Goal: Transaction & Acquisition: Purchase product/service

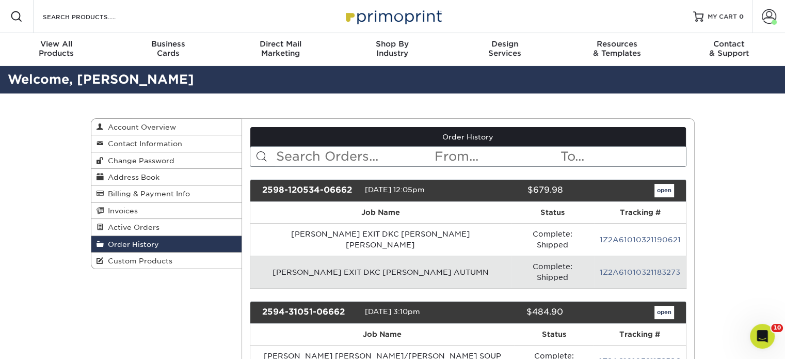
click at [631, 268] on link "1Z2A61010321183273" at bounding box center [640, 272] width 81 height 8
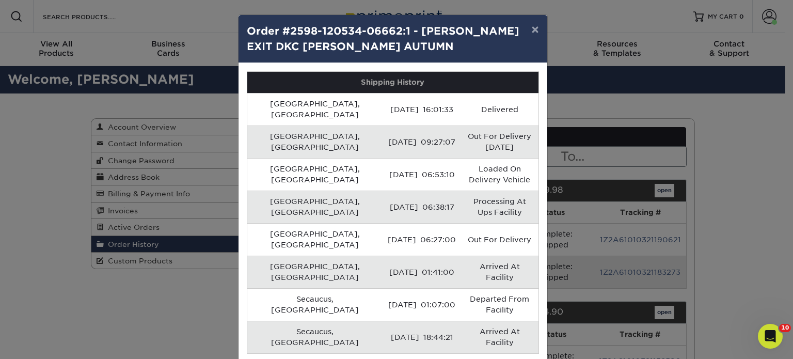
drag, startPoint x: 431, startPoint y: 284, endPoint x: 476, endPoint y: 284, distance: 45.4
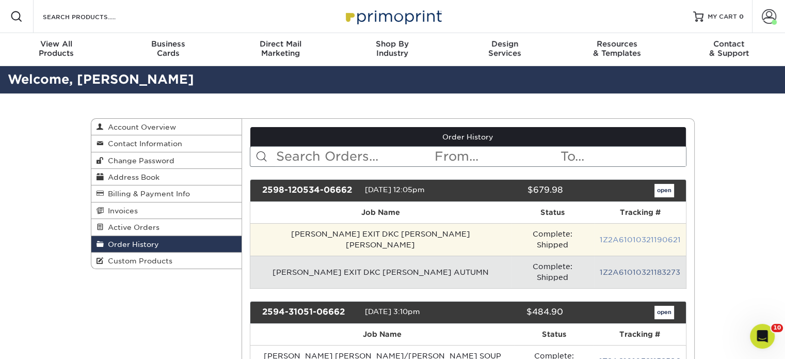
click at [613, 235] on link "1Z2A61010321190621" at bounding box center [640, 239] width 81 height 8
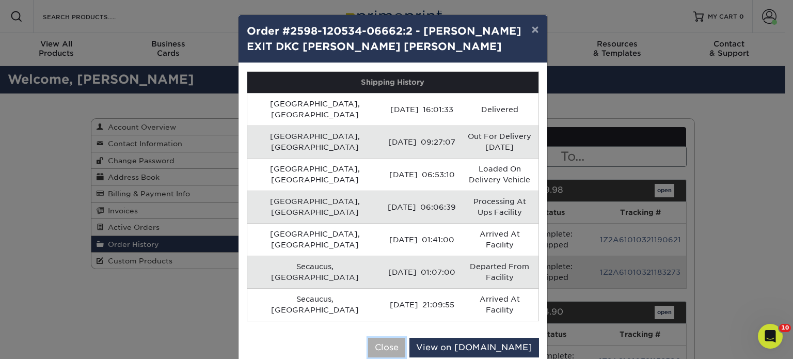
click at [405, 338] on button "Close" at bounding box center [386, 348] width 37 height 20
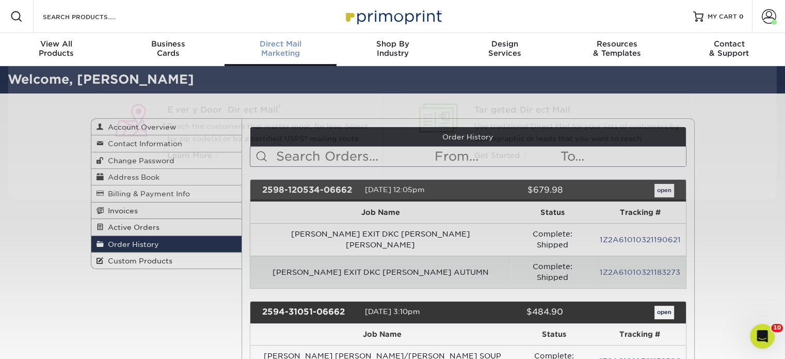
click at [264, 47] on span "Direct Mail" at bounding box center [281, 43] width 112 height 9
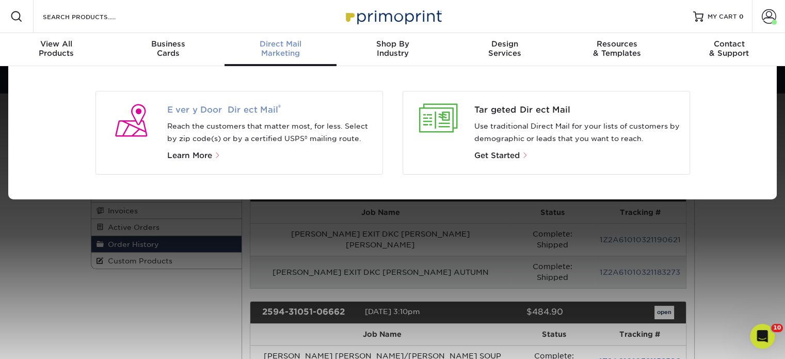
click at [233, 111] on span "Every Door Direct Mail ®" at bounding box center [270, 110] width 207 height 12
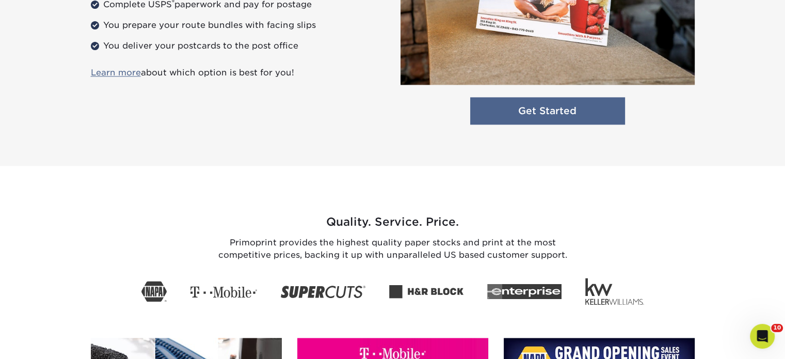
click at [536, 107] on link "Get Started" at bounding box center [547, 110] width 155 height 27
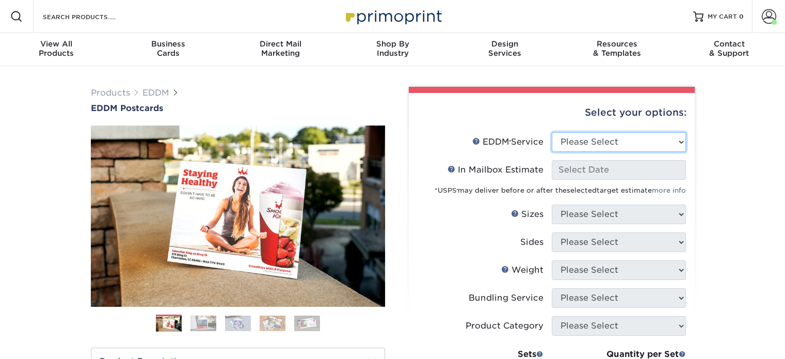
click at [572, 143] on select "Please Select Full Service Print Only" at bounding box center [619, 142] width 134 height 20
select select "print_only"
click at [552, 132] on select "Please Select Full Service Print Only" at bounding box center [619, 142] width 134 height 20
select select "-1"
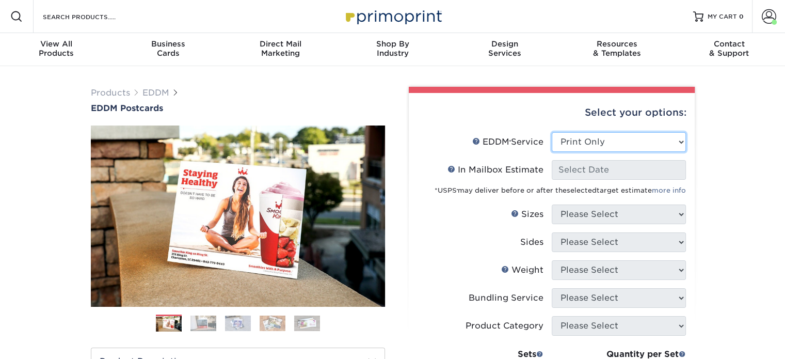
select select "-1"
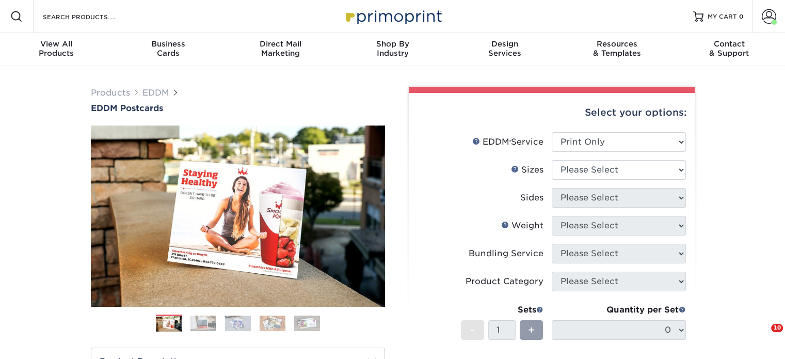
click at [575, 155] on li "EDDM Service Help EDDM ® Service Please Select Full Service Print Only" at bounding box center [552, 146] width 268 height 28
click at [576, 172] on select "Please Select 4.5" x 12" 6" x 12" 6.5" x 8" 6.5" x 9" 6.5" x 12" 7" x 8.5" 8" x…" at bounding box center [619, 170] width 134 height 20
select select "6.50x9.00"
click at [552, 160] on select "Please Select 4.5" x 12" 6" x 12" 6.5" x 8" 6.5" x 9" 6.5" x 12" 7" x 8.5" 8" x…" at bounding box center [619, 170] width 134 height 20
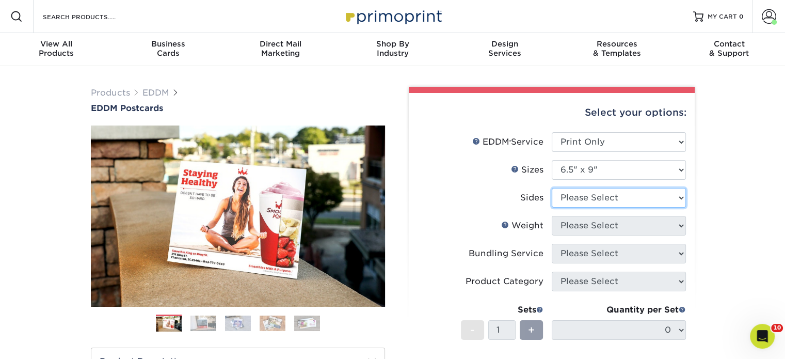
click at [591, 197] on select "Please Select Print Both Sides Print Front Only" at bounding box center [619, 198] width 134 height 20
select select "13abbda7-1d64-4f25-8bb2-c179b224825d"
click at [552, 188] on select "Please Select Print Both Sides Print Front Only" at bounding box center [619, 198] width 134 height 20
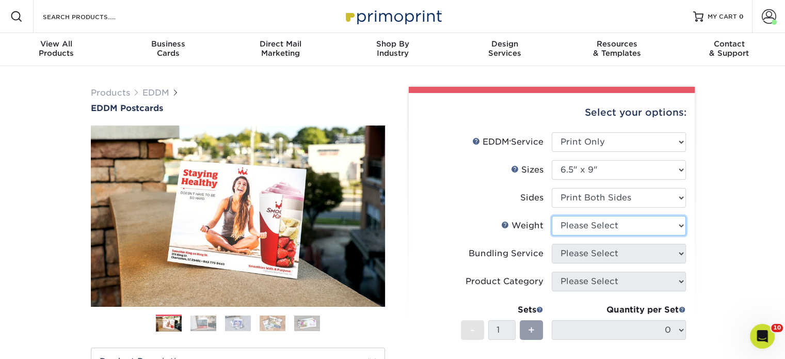
click at [580, 225] on select "Please Select 16PT 14PT" at bounding box center [619, 226] width 134 height 20
select select "16PT"
click at [552, 216] on select "Please Select 16PT 14PT" at bounding box center [619, 226] width 134 height 20
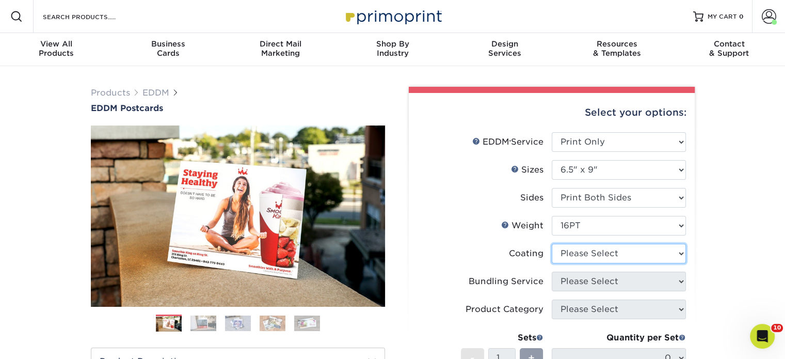
click at [572, 252] on select at bounding box center [619, 254] width 134 height 20
select select "ae367451-b2b8-45df-a344-0f05b6a12993"
click at [552, 244] on select at bounding box center [619, 254] width 134 height 20
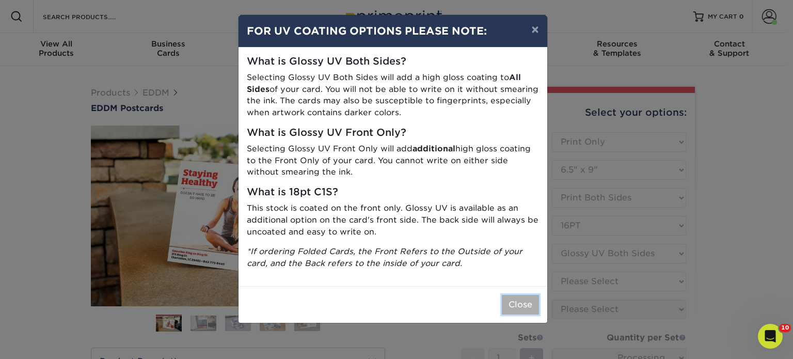
click at [522, 298] on button "Close" at bounding box center [520, 305] width 37 height 20
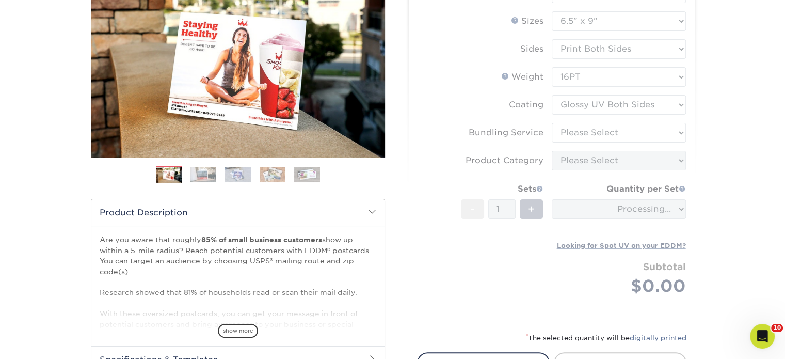
scroll to position [155, 0]
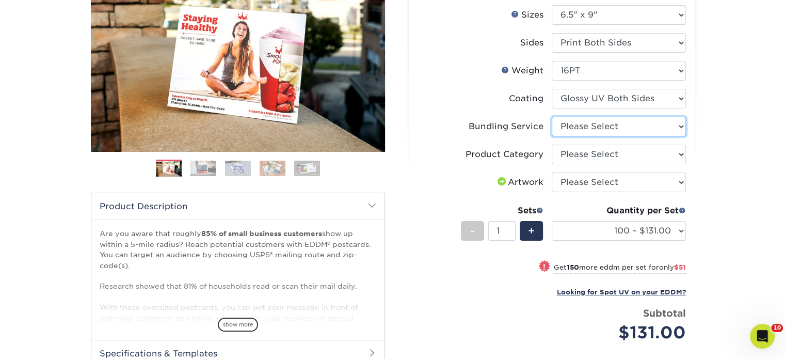
click at [595, 126] on select "Please Select No Bundling Services Yes, Bundles of 50 (+2 Days) Yes, Bundles of…" at bounding box center [619, 127] width 134 height 20
select select "58689abb-25c0-461c-a4c3-a80b627d6649"
click at [552, 117] on select "Please Select No Bundling Services Yes, Bundles of 50 (+2 Days) Yes, Bundles of…" at bounding box center [619, 127] width 134 height 20
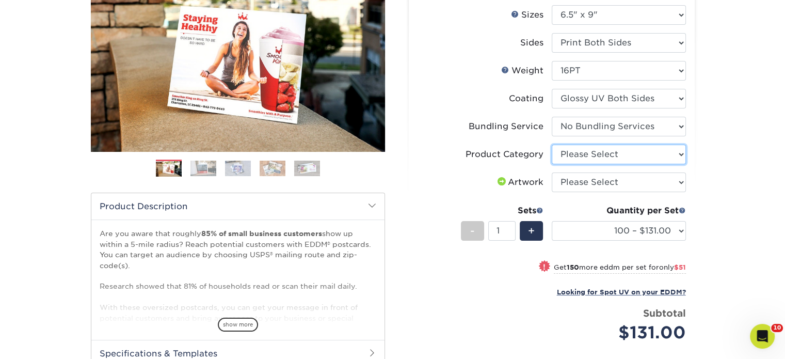
click at [576, 160] on select "Please Select Postcards" at bounding box center [619, 155] width 134 height 20
select select "9b7272e0-d6c8-4c3c-8e97-d3a1bcdab858"
click at [552, 145] on select "Please Select Postcards" at bounding box center [619, 155] width 134 height 20
click at [574, 187] on select "Please Select I will upload files I need a design - $150" at bounding box center [619, 182] width 134 height 20
select select "upload"
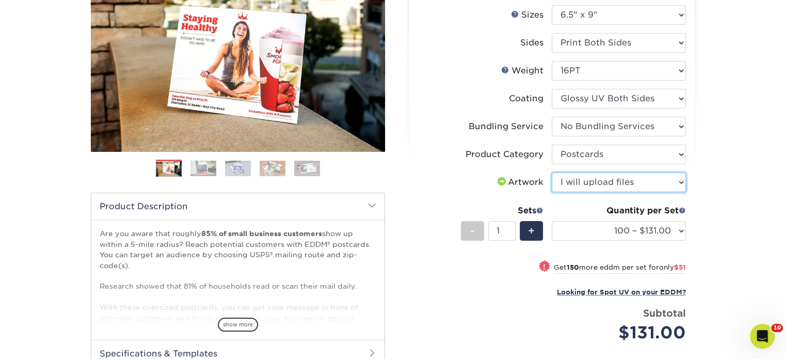
click at [552, 172] on select "Please Select I will upload files I need a design - $150" at bounding box center [619, 182] width 134 height 20
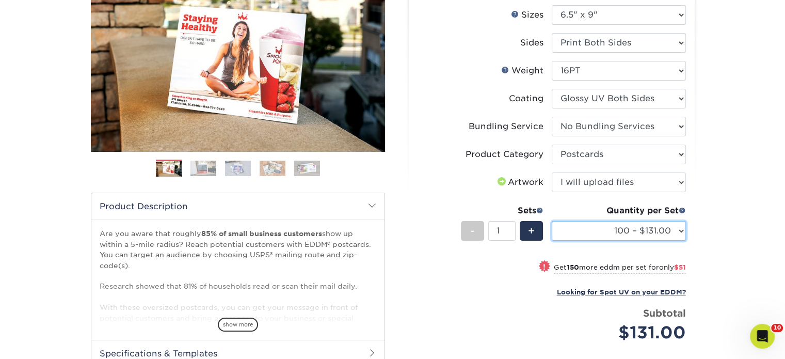
click at [576, 230] on select "100 – $131.00 250 – $182.00 500 – $203.00 1000 – $227.00 2500 – $379.00 5000 – …" at bounding box center [619, 231] width 134 height 20
select select "1000 – $227.00"
click at [552, 221] on select "100 – $131.00 250 – $182.00 500 – $203.00 1000 – $227.00 2500 – $379.00 5000 – …" at bounding box center [619, 231] width 134 height 20
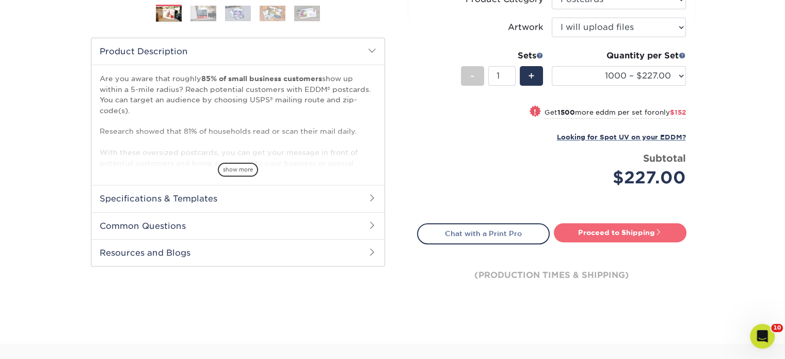
click at [586, 233] on link "Proceed to Shipping" at bounding box center [620, 232] width 133 height 19
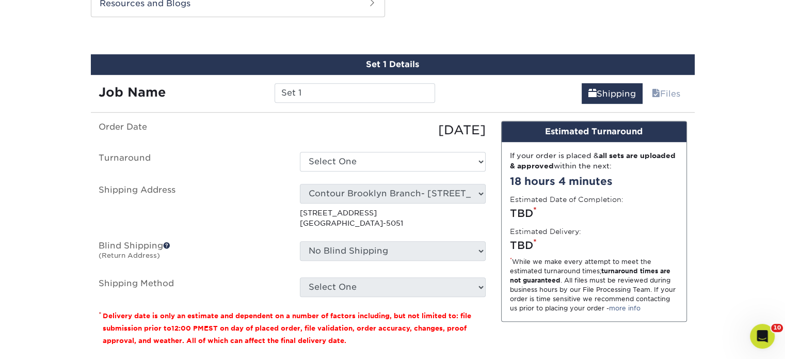
scroll to position [560, 0]
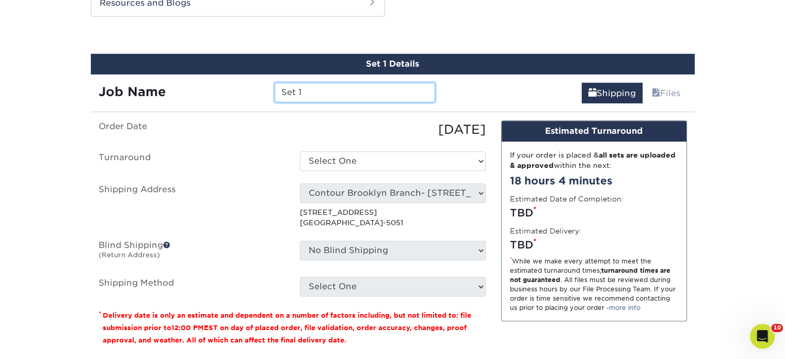
click at [283, 88] on input "Set 1" at bounding box center [355, 93] width 161 height 20
click at [284, 88] on input "Set 1" at bounding box center [355, 93] width 161 height 20
type input "ALICE WONG RCUSA SOLD 236 MARTIN JULIA ZHENG"
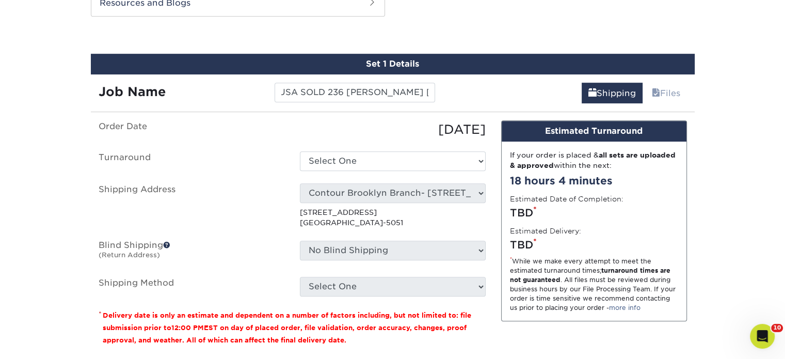
scroll to position [0, 0]
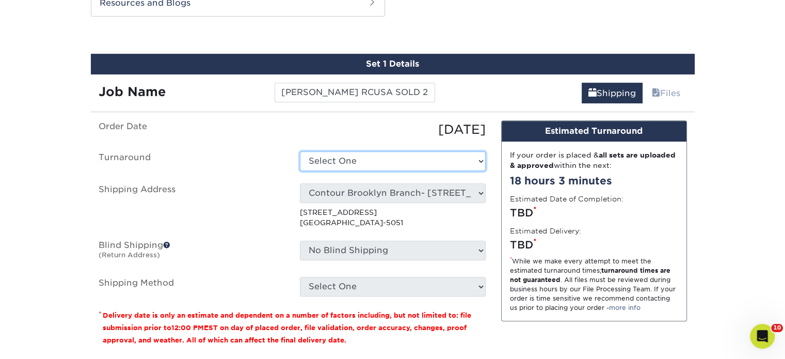
click at [338, 163] on select "Select One 2-4 Business Days 2 Day Next Business Day" at bounding box center [393, 161] width 186 height 20
select select "14ee1dbe-2a03-44e6-acbe-77c51f3128fc"
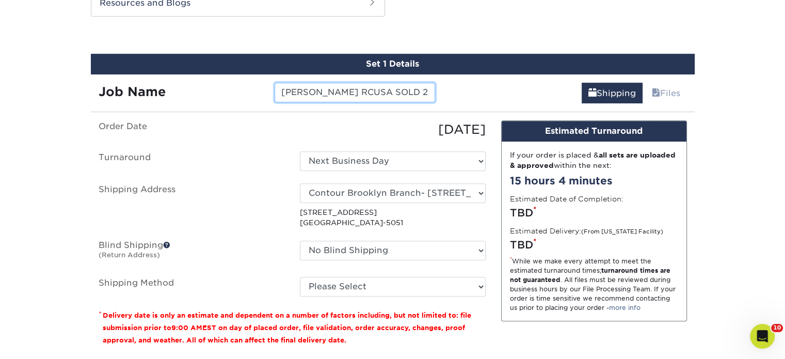
click at [394, 97] on input "ALICE WONG RCUSA SOLD 236 MARTIN JULIA ZHENG" at bounding box center [355, 93] width 161 height 20
drag, startPoint x: 405, startPoint y: 94, endPoint x: 436, endPoint y: 92, distance: 31.0
click at [436, 92] on div "ALICE WONG RCUSA SOLD 236 MARTIN JULIA ZHENG" at bounding box center [355, 93] width 176 height 20
click at [407, 92] on input "ALICE WONG RCUSA SOLD 236 MARTIN JULIA ZHENG" at bounding box center [355, 93] width 161 height 20
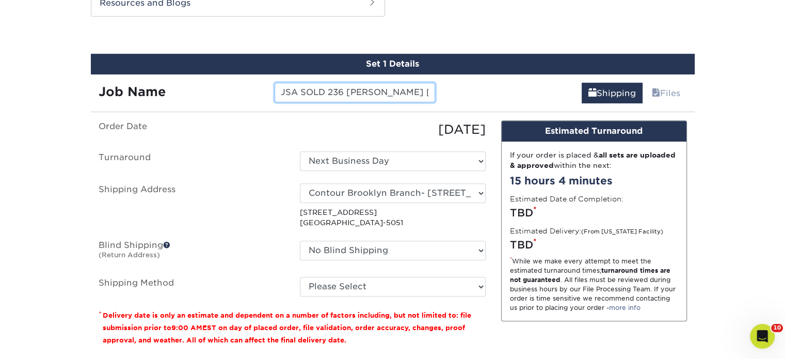
click at [410, 91] on input "ALICE WONG RCUSA SOLD 236 MARTIN JULIA ZHENG" at bounding box center [355, 93] width 161 height 20
type input "ALICE WONG RCUSA SOLD 236 MARTIN JULIA ZHANG"
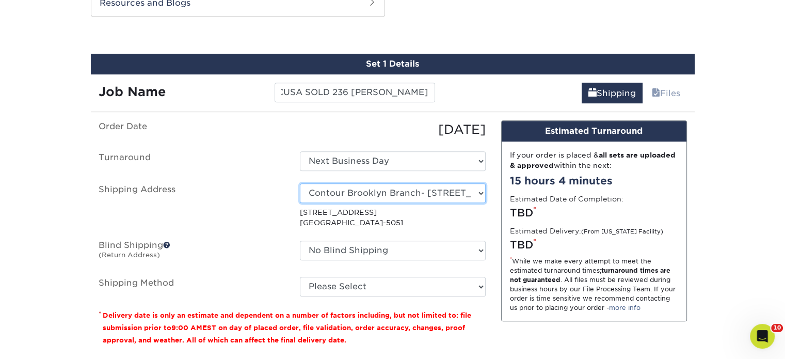
click at [370, 193] on select "Select One Realty Connect USA" at bounding box center [393, 193] width 186 height 20
select select "258137"
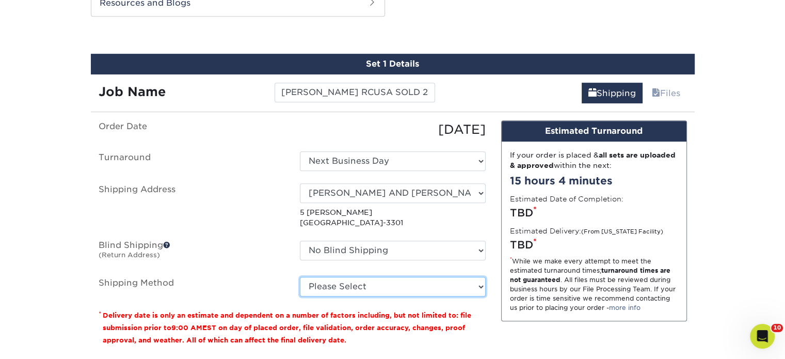
click at [327, 284] on select "Please Select Ground Shipping (+$28.97) 3 Day Shipping Service (+$41.55) 2 Day …" at bounding box center [393, 287] width 186 height 20
select select "03"
click at [300, 277] on select "Please Select Ground Shipping (+$28.97) 3 Day Shipping Service (+$41.55) 2 Day …" at bounding box center [393, 287] width 186 height 20
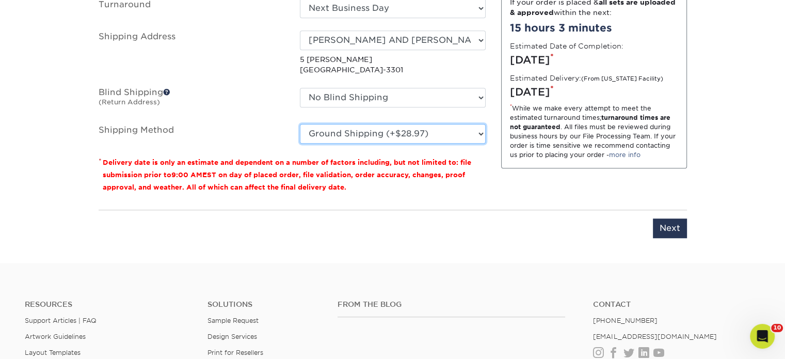
scroll to position [714, 0]
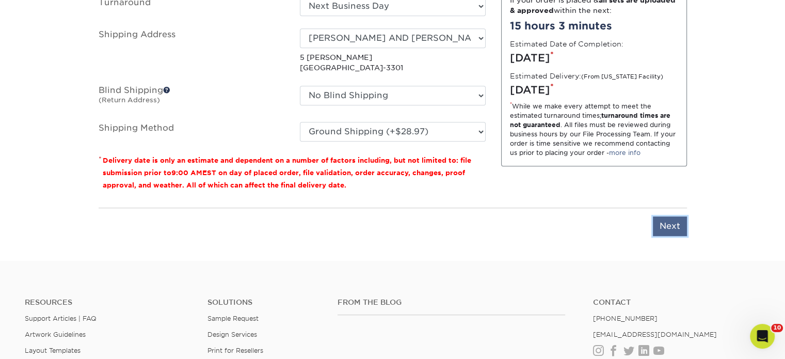
click at [665, 221] on input "Next" at bounding box center [670, 226] width 34 height 20
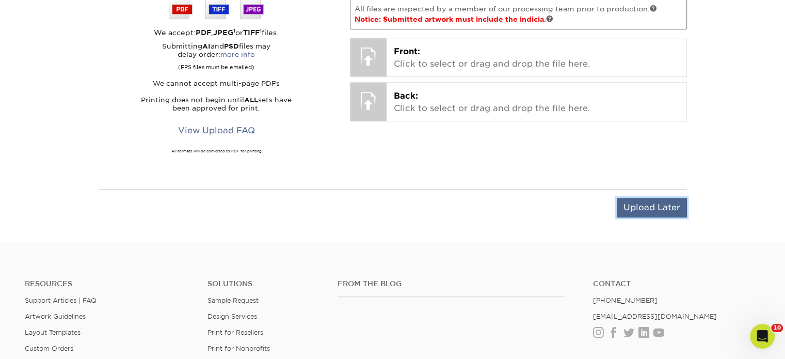
click at [635, 204] on input "Upload Later" at bounding box center [652, 208] width 70 height 20
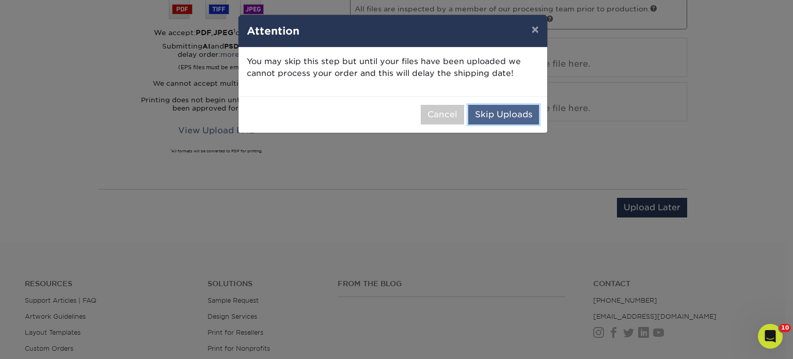
click at [495, 114] on button "Skip Uploads" at bounding box center [503, 115] width 71 height 20
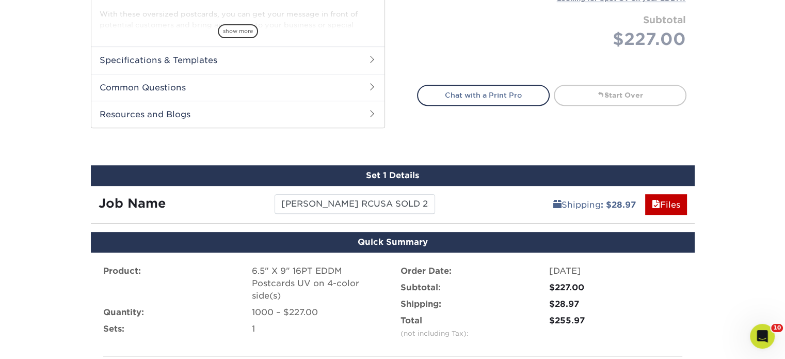
scroll to position [744, 0]
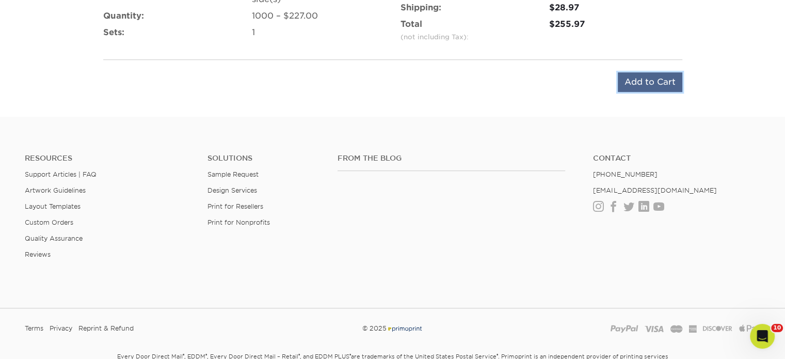
click at [629, 72] on input "Add to Cart" at bounding box center [650, 82] width 65 height 20
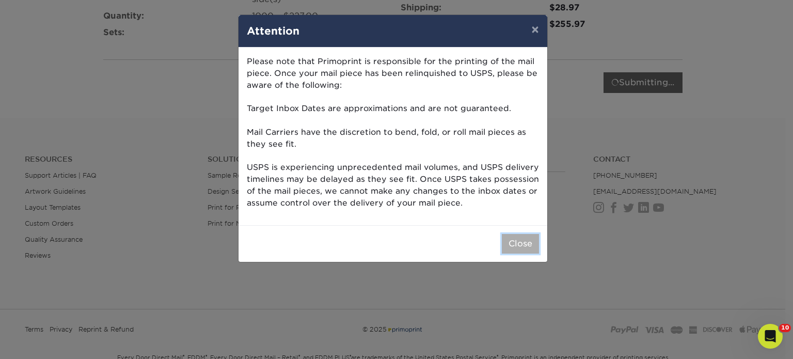
click at [522, 241] on button "Close" at bounding box center [520, 244] width 37 height 20
